Goal: Information Seeking & Learning: Learn about a topic

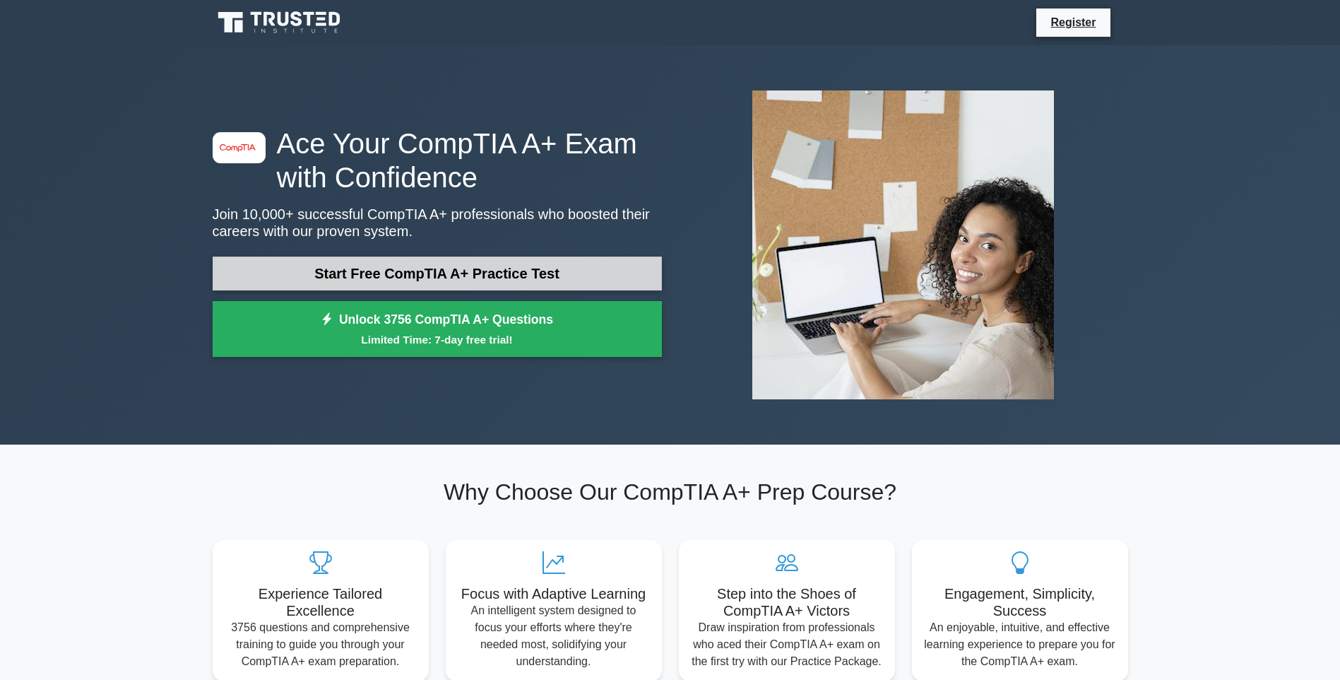
click at [439, 273] on link "Start Free CompTIA A+ Practice Test" at bounding box center [437, 273] width 449 height 34
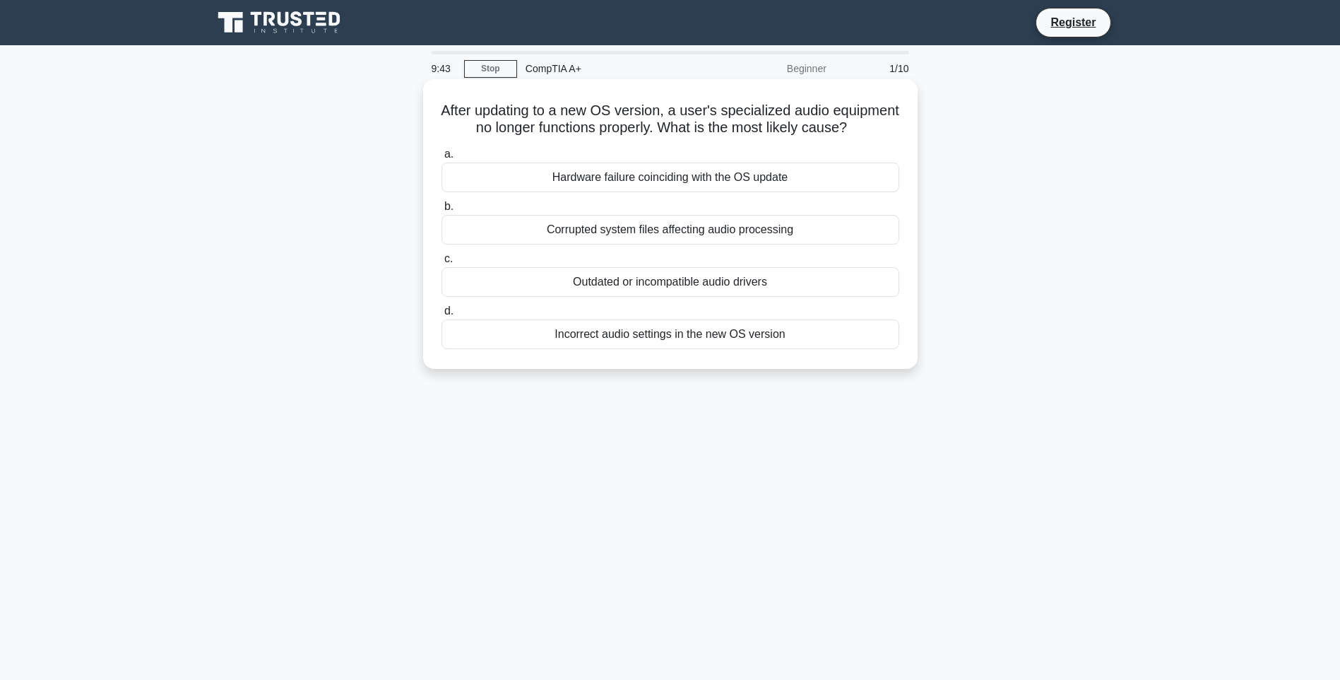
click at [677, 297] on div "Outdated or incompatible audio drivers" at bounding box center [671, 282] width 458 height 30
click at [442, 264] on input "c. Outdated or incompatible audio drivers" at bounding box center [442, 258] width 0 height 9
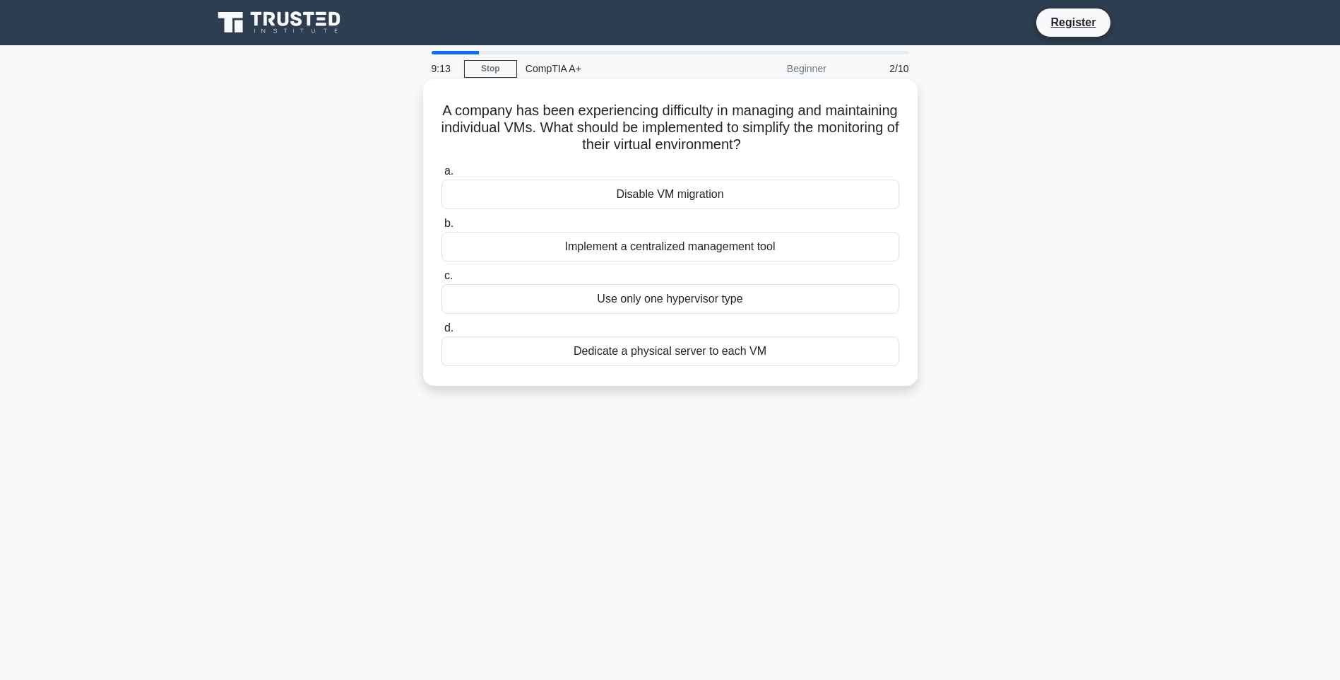
click at [668, 249] on div "Implement a centralized management tool" at bounding box center [671, 247] width 458 height 30
click at [442, 228] on input "b. Implement a centralized management tool" at bounding box center [442, 223] width 0 height 9
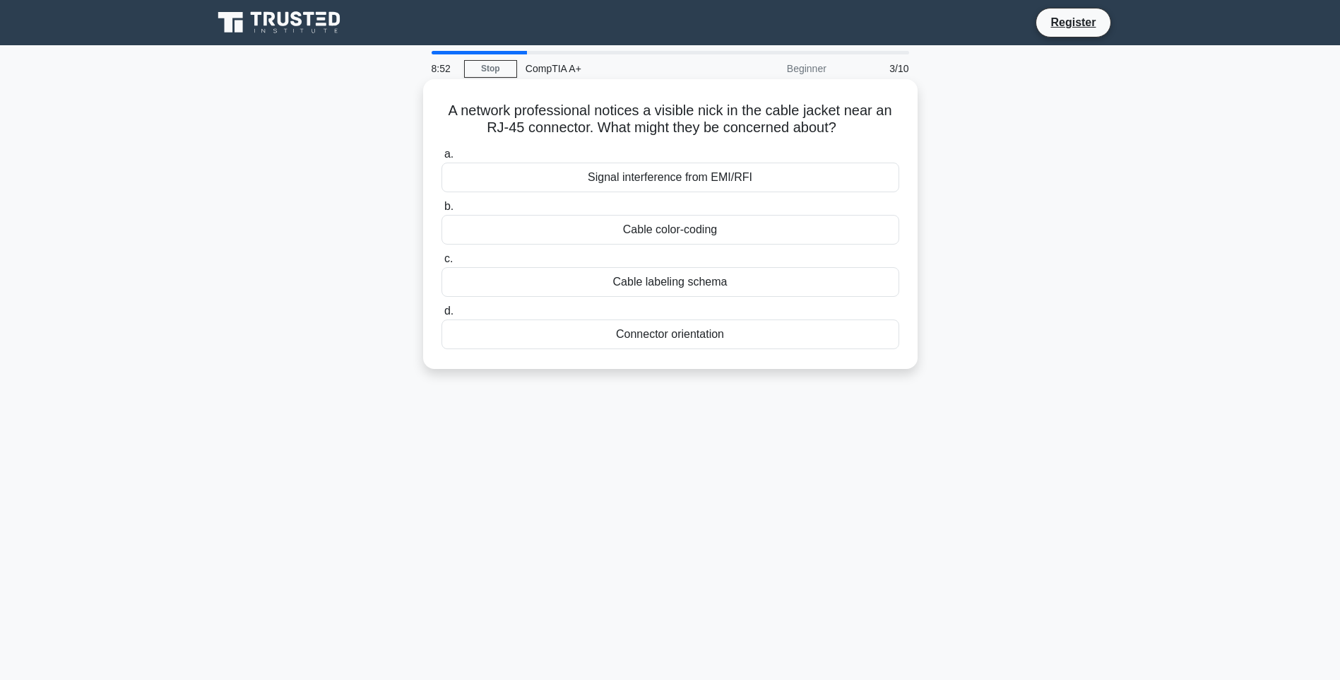
click at [661, 180] on div "Signal interference from EMI/RFI" at bounding box center [671, 178] width 458 height 30
click at [442, 159] on input "a. Signal interference from EMI/RFI" at bounding box center [442, 154] width 0 height 9
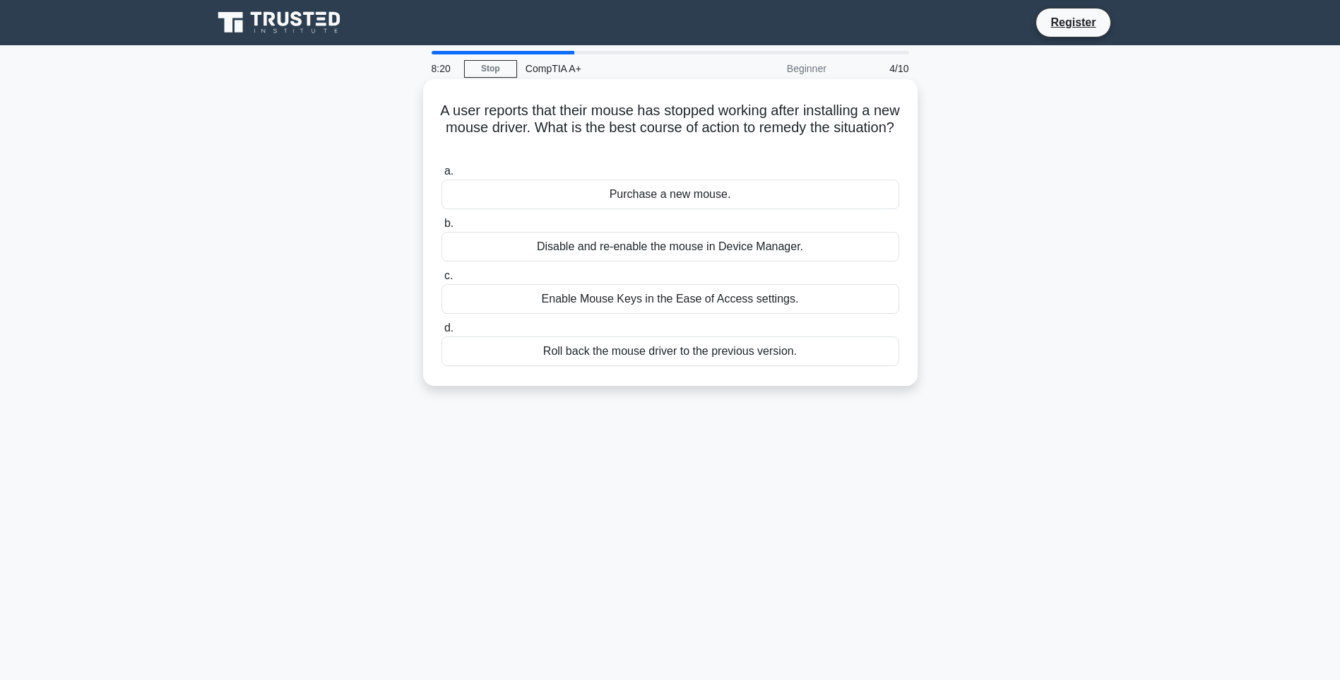
click at [702, 351] on div "Roll back the mouse driver to the previous version." at bounding box center [671, 351] width 458 height 30
click at [442, 333] on input "d. Roll back the mouse driver to the previous version." at bounding box center [442, 328] width 0 height 9
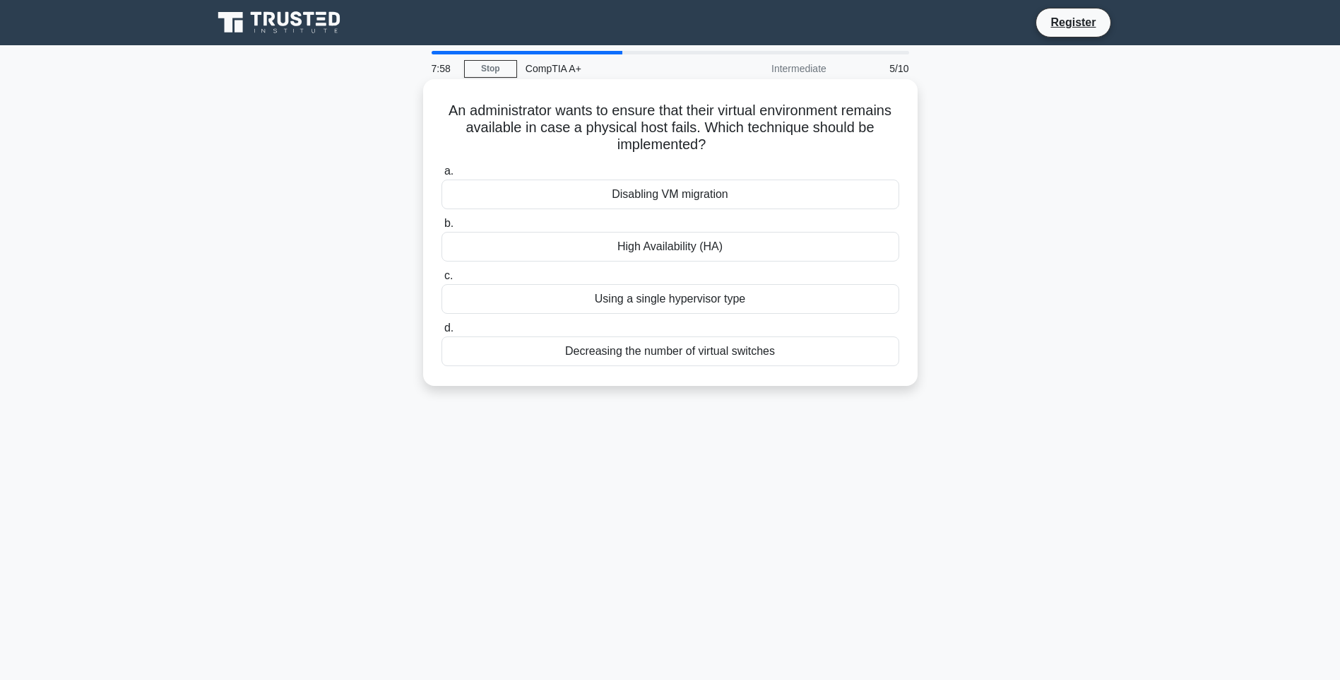
click at [679, 195] on div "Disabling VM migration" at bounding box center [671, 194] width 458 height 30
click at [442, 176] on input "a. Disabling VM migration" at bounding box center [442, 171] width 0 height 9
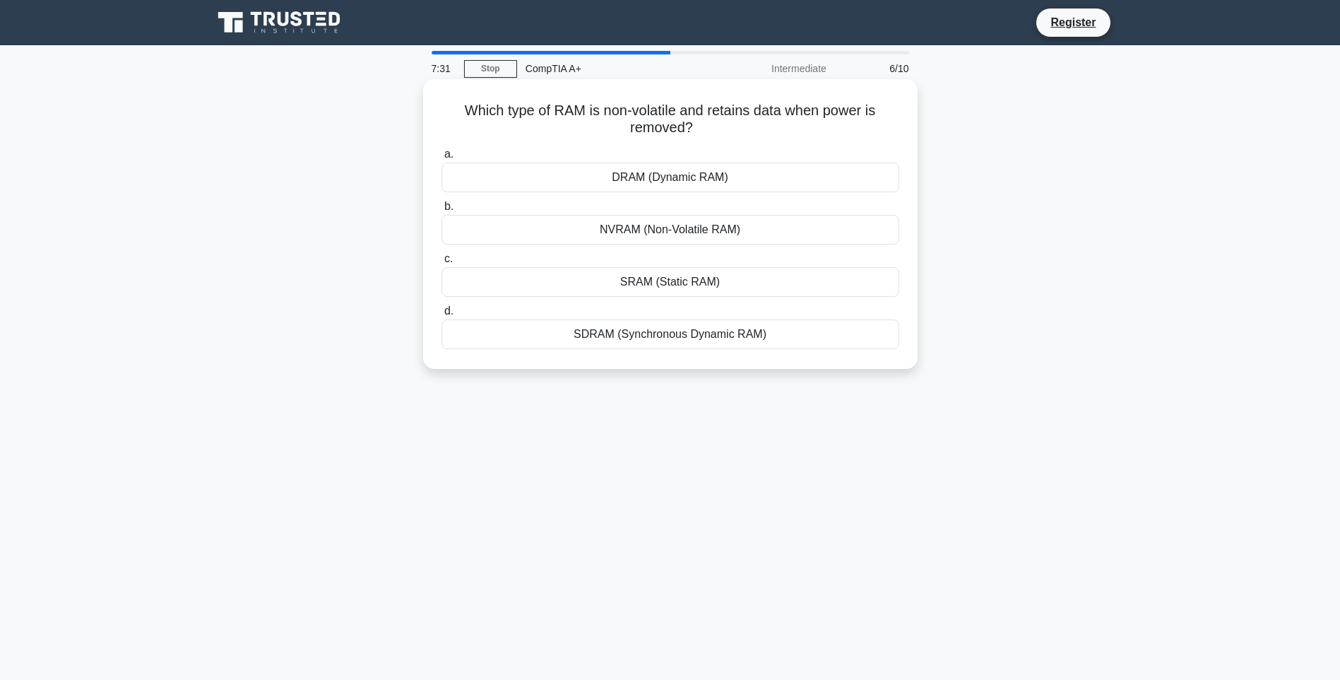
click at [691, 340] on div "SDRAM (Synchronous Dynamic RAM)" at bounding box center [671, 334] width 458 height 30
click at [442, 316] on input "d. SDRAM (Synchronous Dynamic RAM)" at bounding box center [442, 311] width 0 height 9
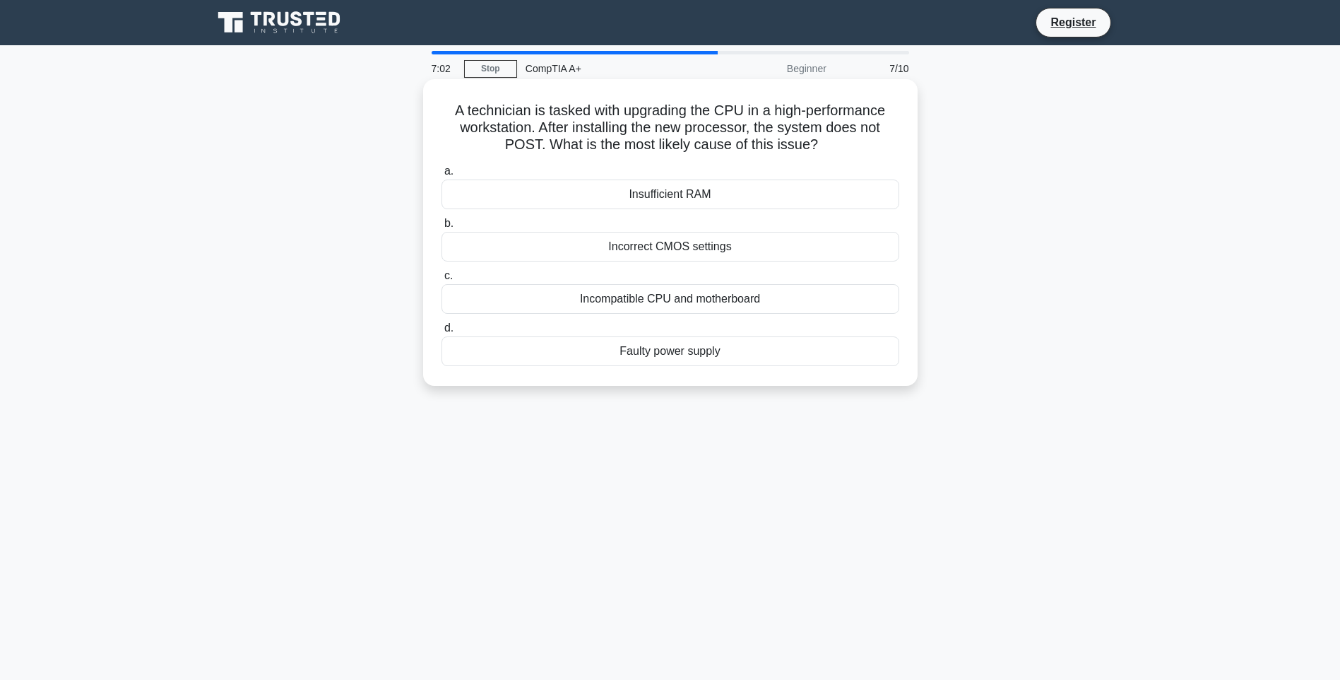
click at [680, 300] on div "Incompatible CPU and motherboard" at bounding box center [671, 299] width 458 height 30
click at [442, 280] on input "c. Incompatible CPU and motherboard" at bounding box center [442, 275] width 0 height 9
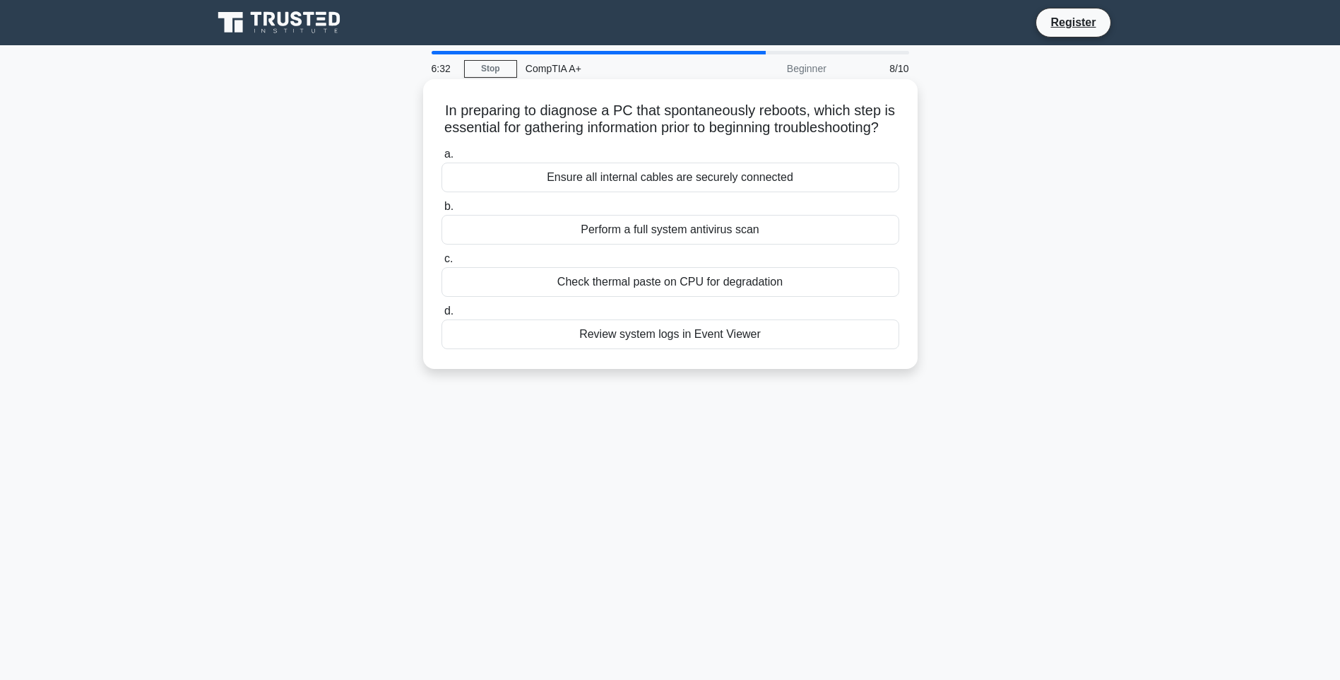
click at [663, 349] on div "Review system logs in Event Viewer" at bounding box center [671, 334] width 458 height 30
drag, startPoint x: 663, startPoint y: 353, endPoint x: 642, endPoint y: 351, distance: 21.9
click at [642, 349] on div "Review system logs in Event Viewer" at bounding box center [671, 334] width 458 height 30
drag, startPoint x: 642, startPoint y: 351, endPoint x: 749, endPoint y: 348, distance: 107.5
click at [749, 348] on div "Review system logs in Event Viewer" at bounding box center [671, 334] width 458 height 30
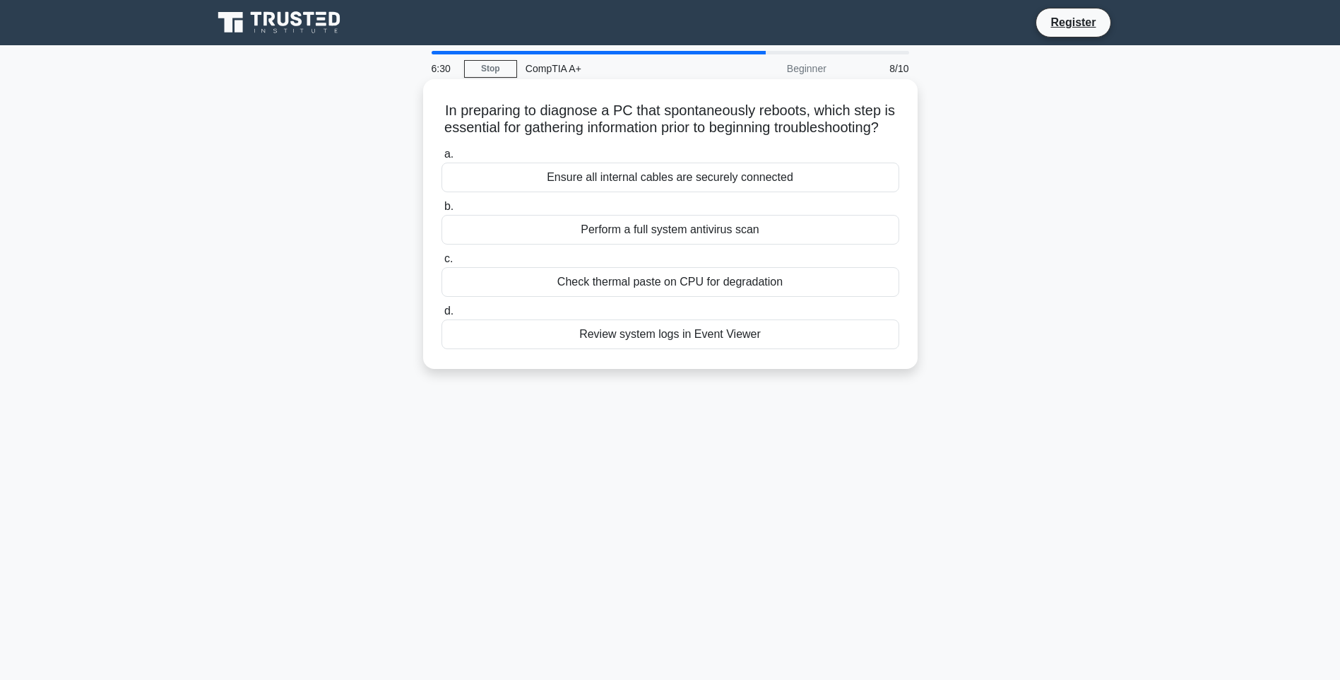
click at [442, 316] on input "d. Review system logs in Event Viewer" at bounding box center [442, 311] width 0 height 9
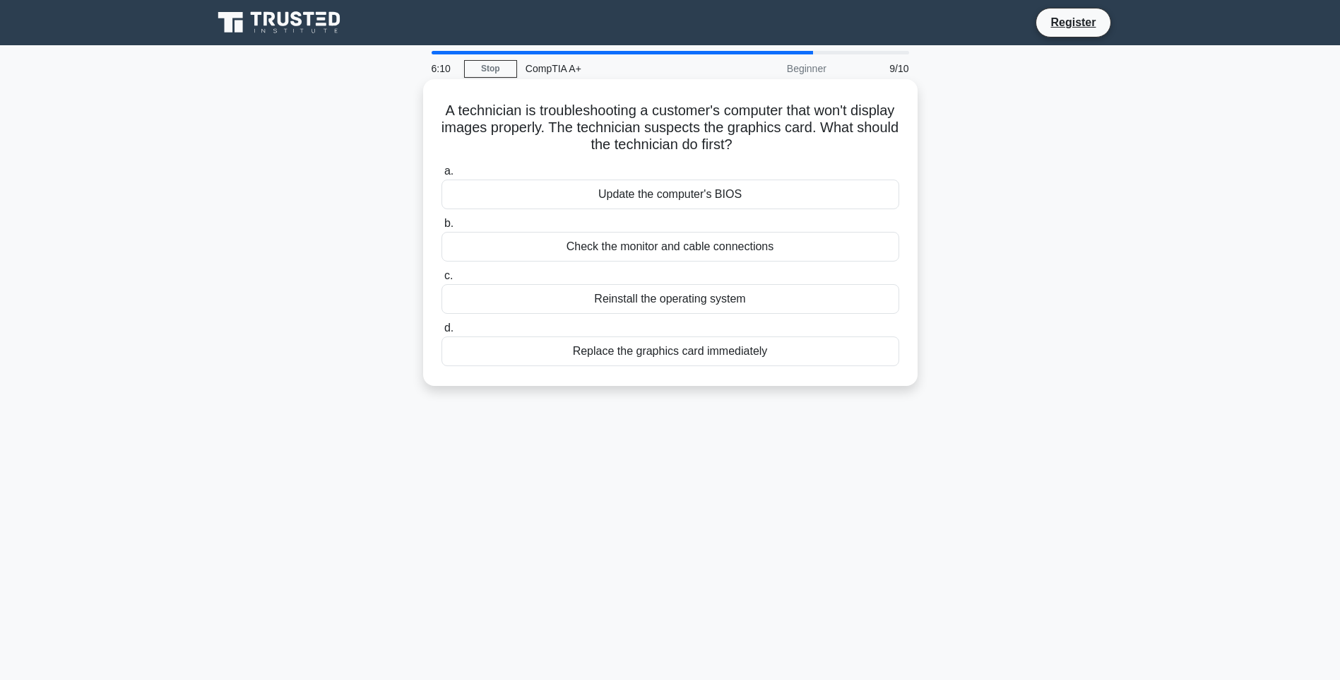
click at [674, 354] on div "Replace the graphics card immediately" at bounding box center [671, 351] width 458 height 30
click at [442, 333] on input "d. Replace the graphics card immediately" at bounding box center [442, 328] width 0 height 9
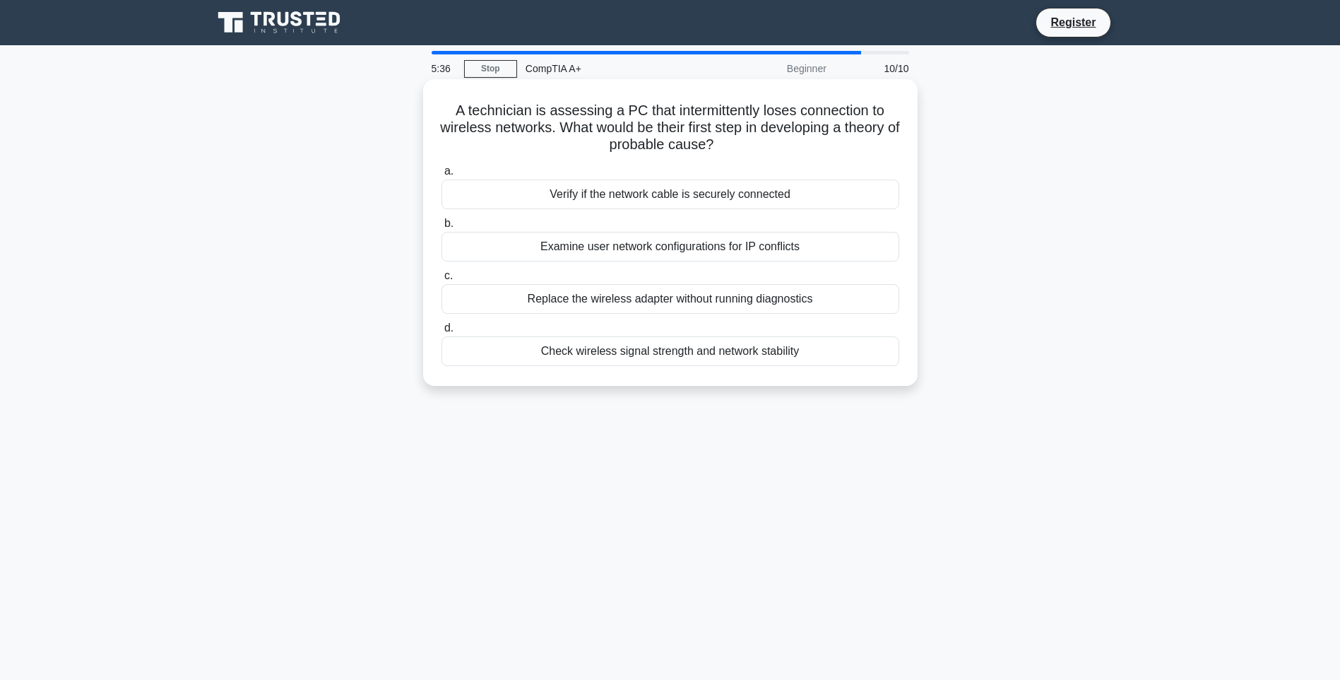
click at [676, 250] on div "Examine user network configurations for IP conflicts" at bounding box center [671, 247] width 458 height 30
click at [442, 228] on input "b. Examine user network configurations for IP conflicts" at bounding box center [442, 223] width 0 height 9
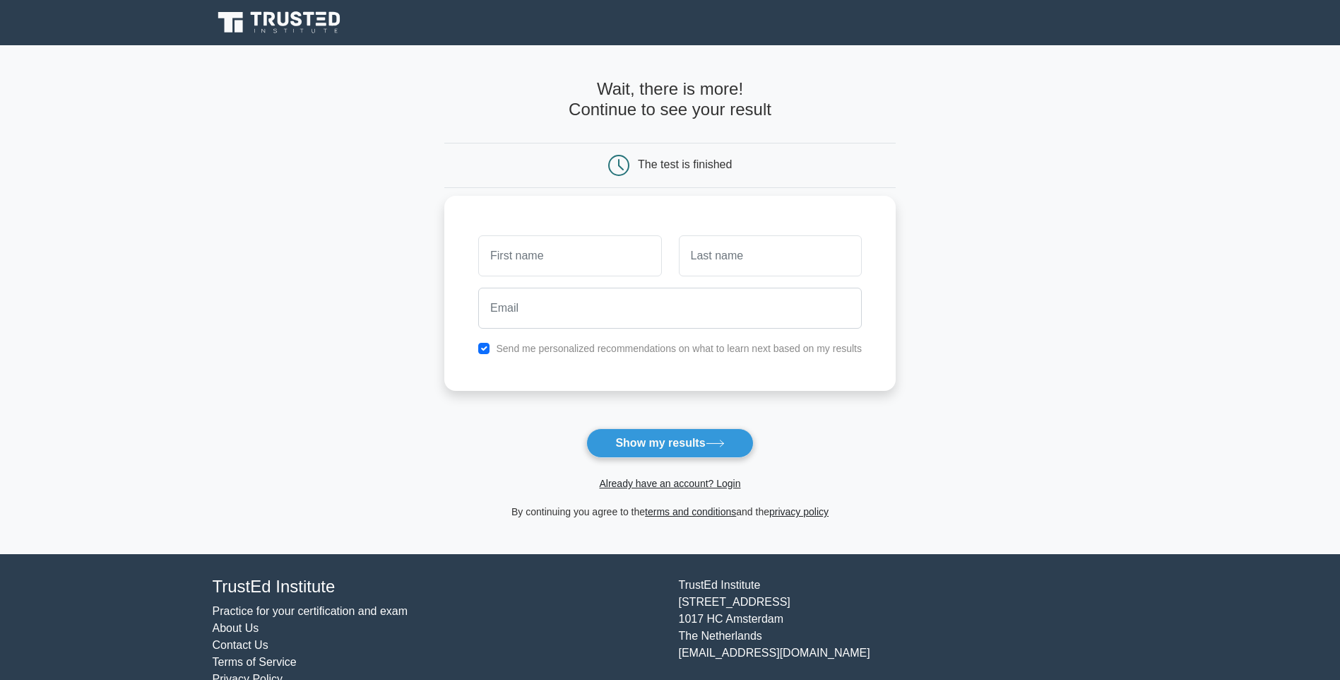
click at [533, 263] on input "text" at bounding box center [569, 255] width 183 height 41
type input "Rye"
click at [627, 221] on div "Rye Send me personalized recommendations on what to learn next based on my resu…" at bounding box center [669, 293] width 451 height 195
click at [549, 303] on input "email" at bounding box center [670, 308] width 384 height 41
type input "[EMAIL_ADDRESS][DOMAIN_NAME]"
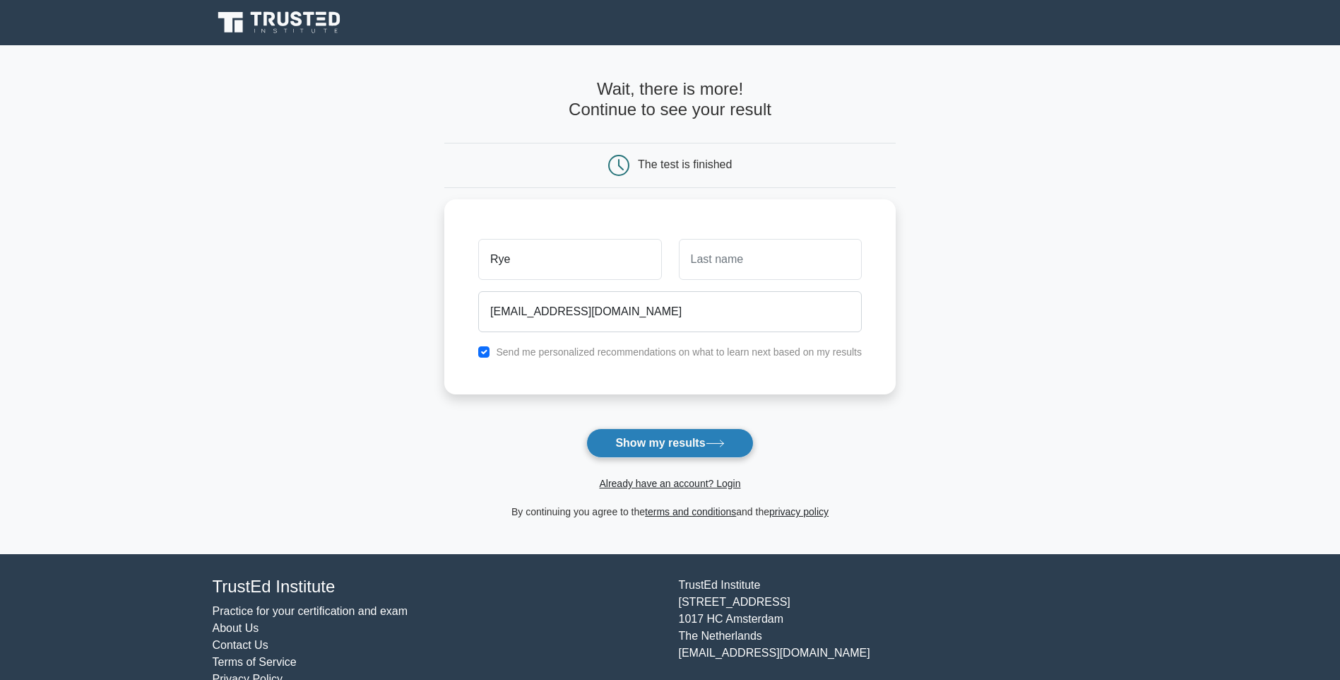
click at [654, 446] on button "Show my results" at bounding box center [669, 443] width 167 height 30
click at [729, 257] on input "text" at bounding box center [770, 255] width 183 height 41
type input "A"
click at [673, 444] on button "Show my results" at bounding box center [669, 443] width 167 height 30
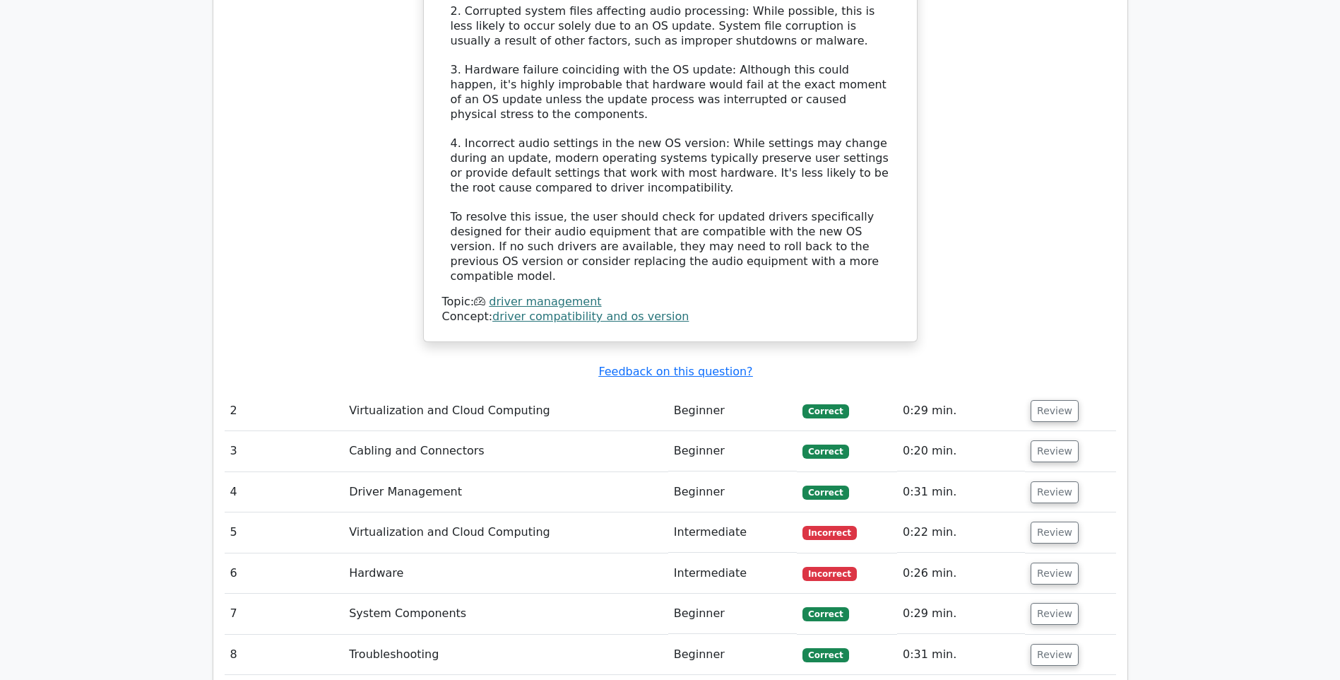
scroll to position [1908, 0]
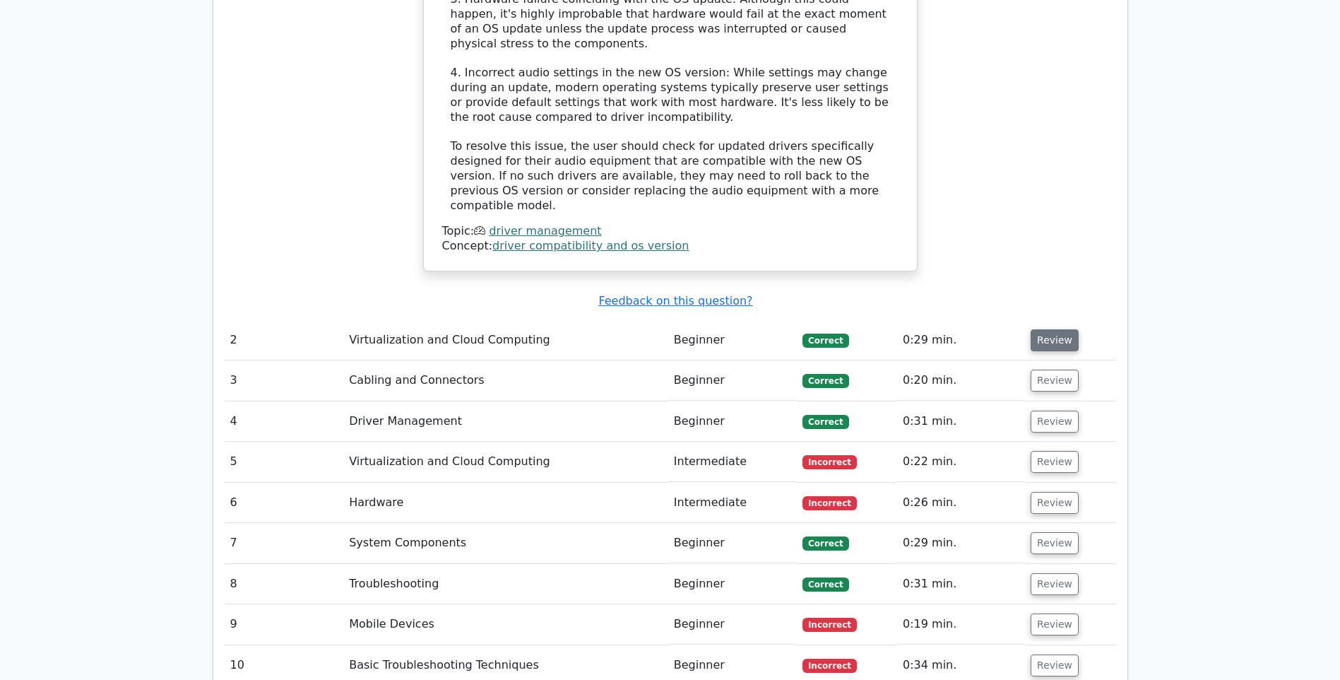
click at [1051, 329] on button "Review" at bounding box center [1055, 340] width 48 height 22
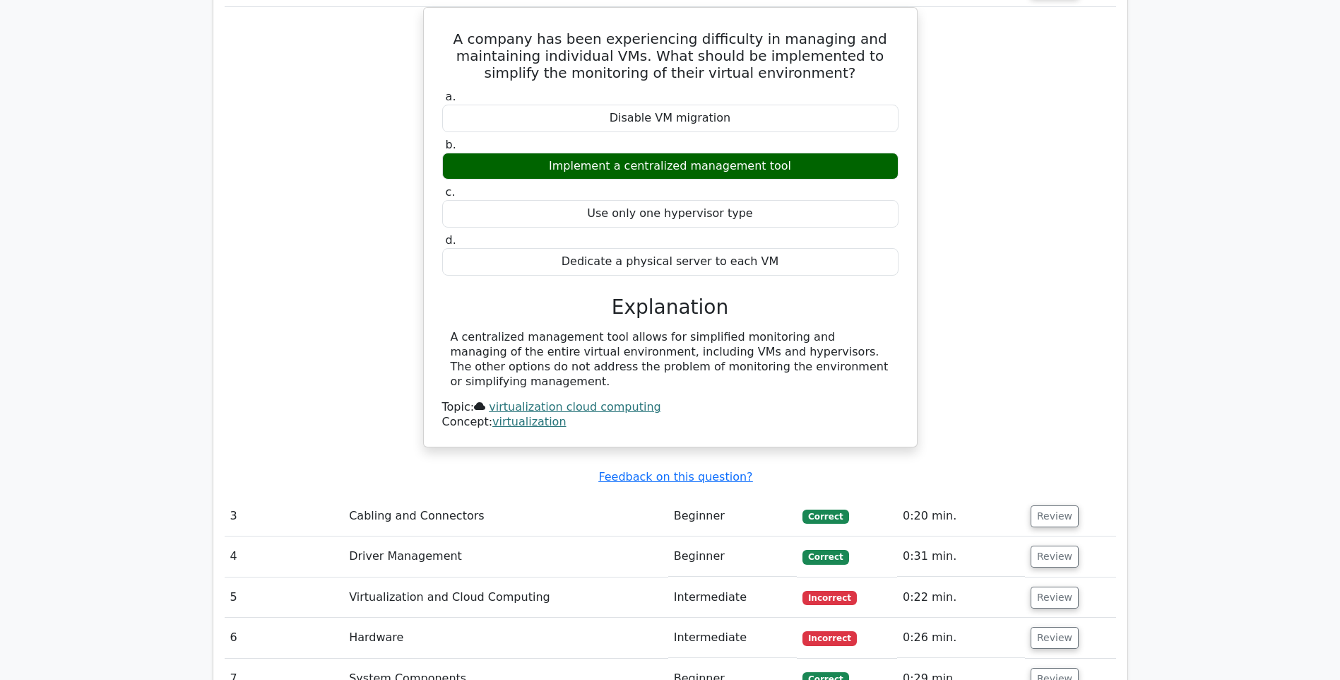
scroll to position [2332, 0]
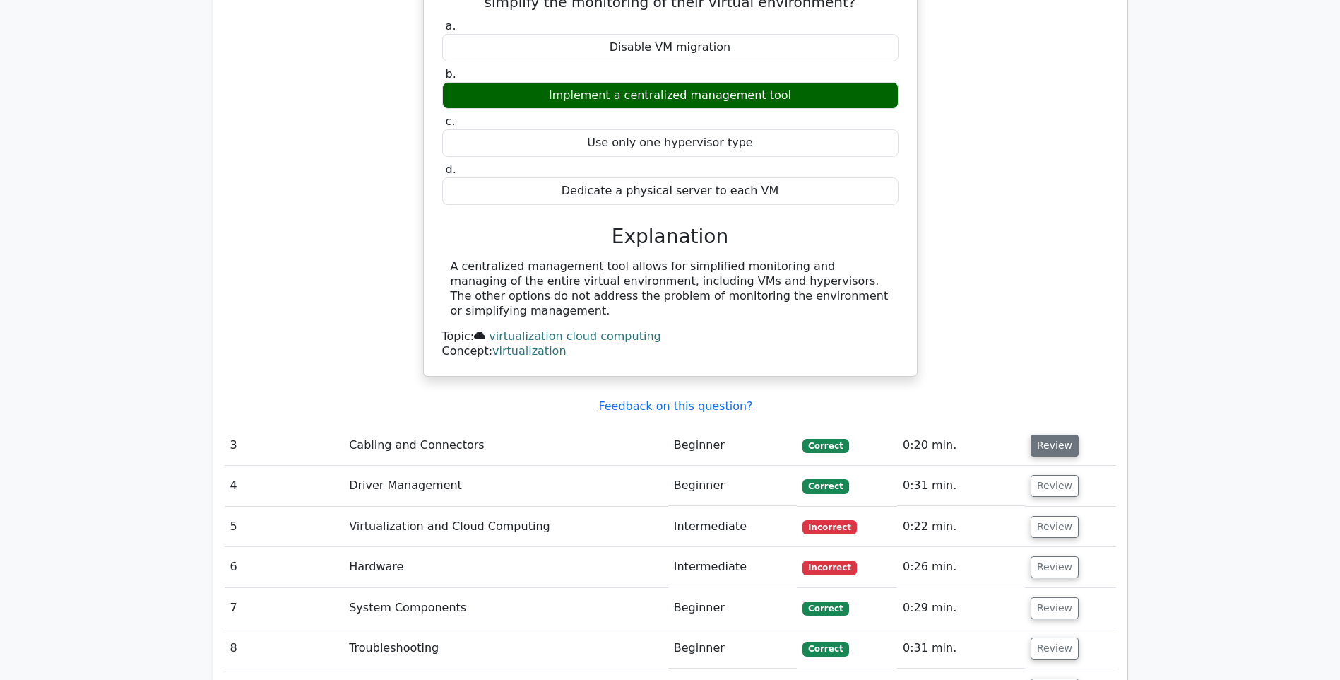
click at [1051, 435] on button "Review" at bounding box center [1055, 446] width 48 height 22
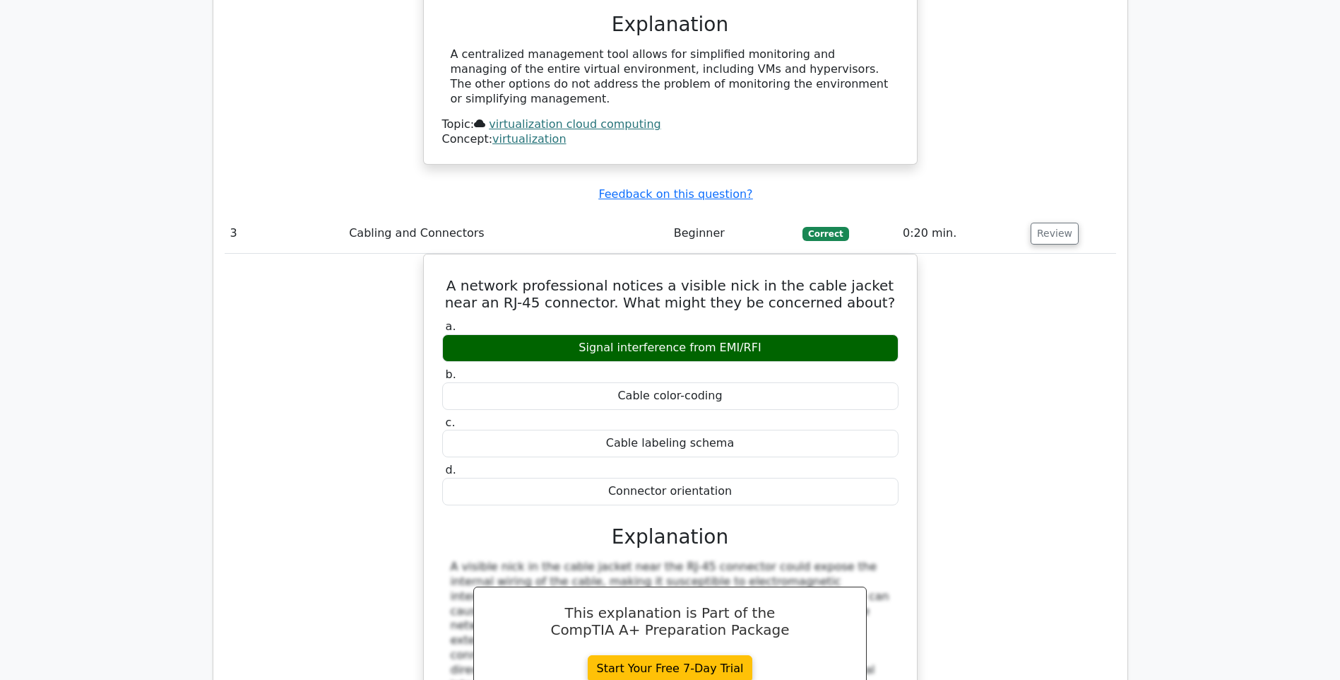
scroll to position [2685, 0]
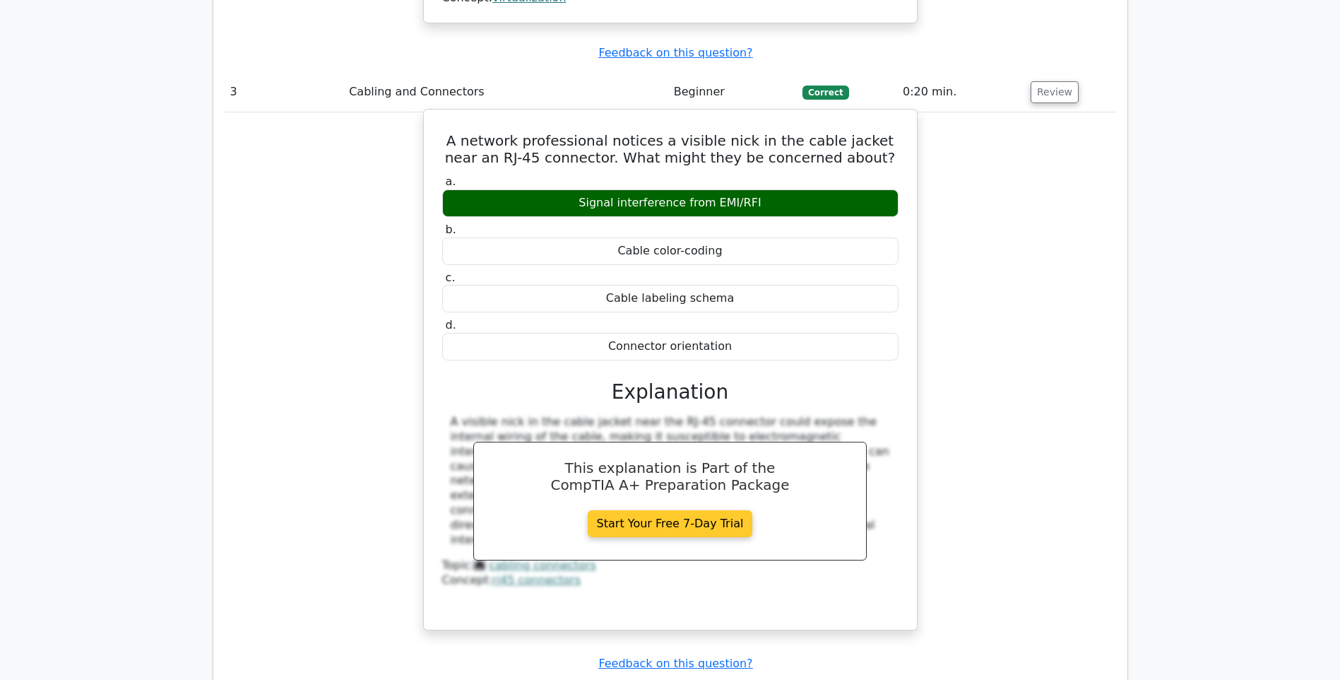
click at [671, 510] on link "Start Your Free 7-Day Trial" at bounding box center [670, 523] width 165 height 27
